Goal: Find specific page/section: Find specific page/section

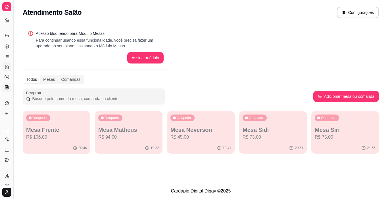
click at [8, 86] on icon at bounding box center [6, 87] width 3 height 4
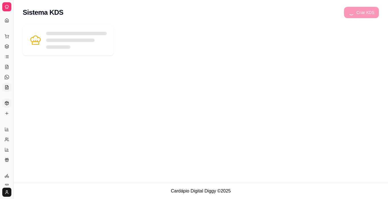
click at [7, 104] on icon at bounding box center [7, 103] width 5 height 5
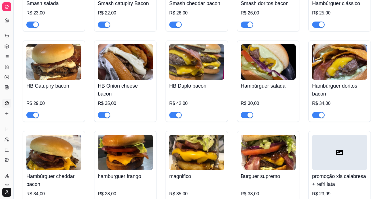
scroll to position [227, 0]
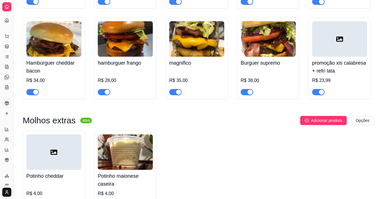
drag, startPoint x: 12, startPoint y: 183, endPoint x: 26, endPoint y: 174, distance: 16.4
drag, startPoint x: 15, startPoint y: 176, endPoint x: 42, endPoint y: 172, distance: 27.2
drag, startPoint x: 14, startPoint y: 170, endPoint x: 29, endPoint y: 165, distance: 15.8
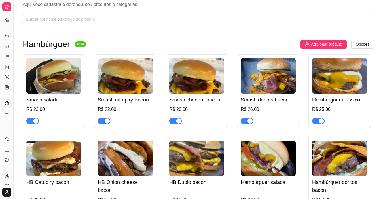
scroll to position [0, 0]
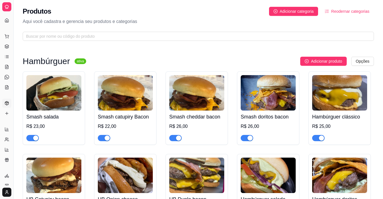
click at [339, 14] on span "Reodernar categorias" at bounding box center [350, 11] width 38 height 6
click at [6, 20] on icon at bounding box center [6, 20] width 3 height 4
click at [5, 20] on icon at bounding box center [6, 20] width 3 height 4
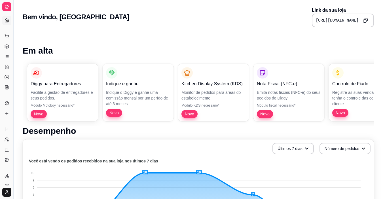
click at [5, 24] on div "Dia a dia" at bounding box center [6, 27] width 9 height 9
